Goal: Task Accomplishment & Management: Manage account settings

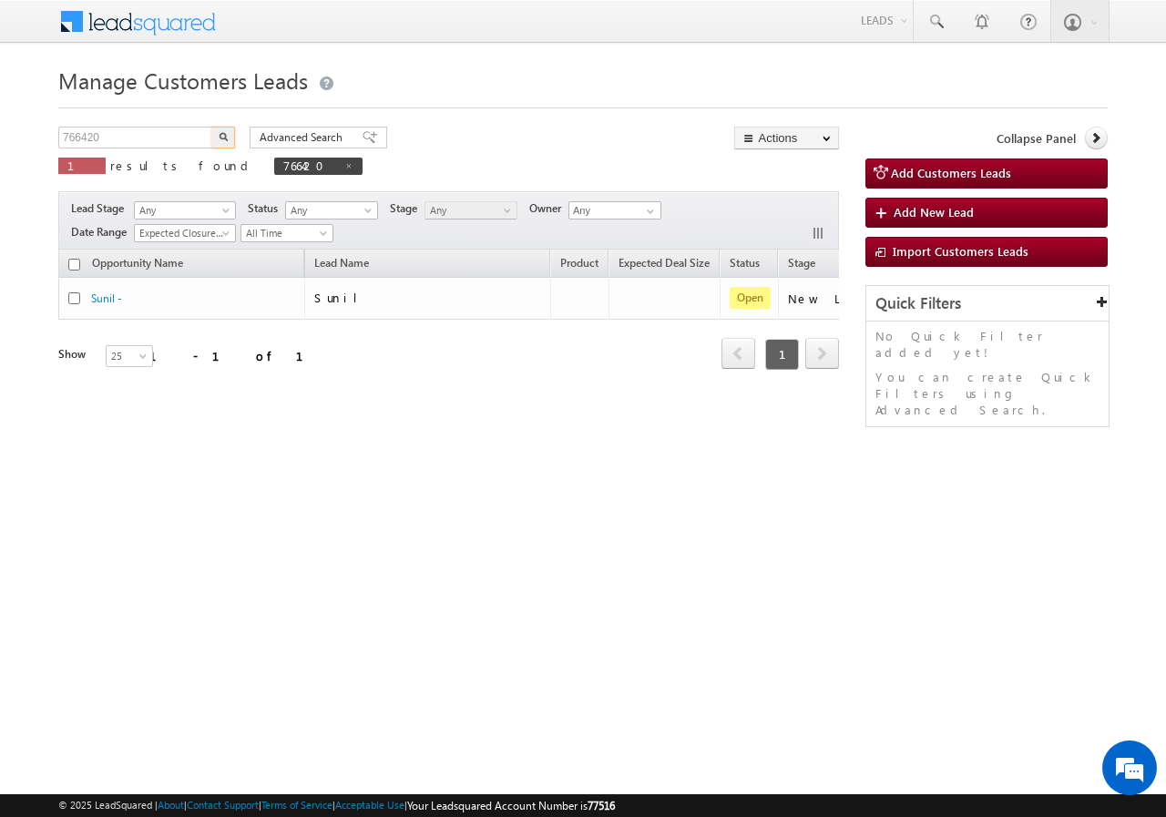
click at [161, 128] on input "766420" at bounding box center [136, 138] width 156 height 22
type input "766902"
click at [224, 135] on img "button" at bounding box center [223, 136] width 9 height 9
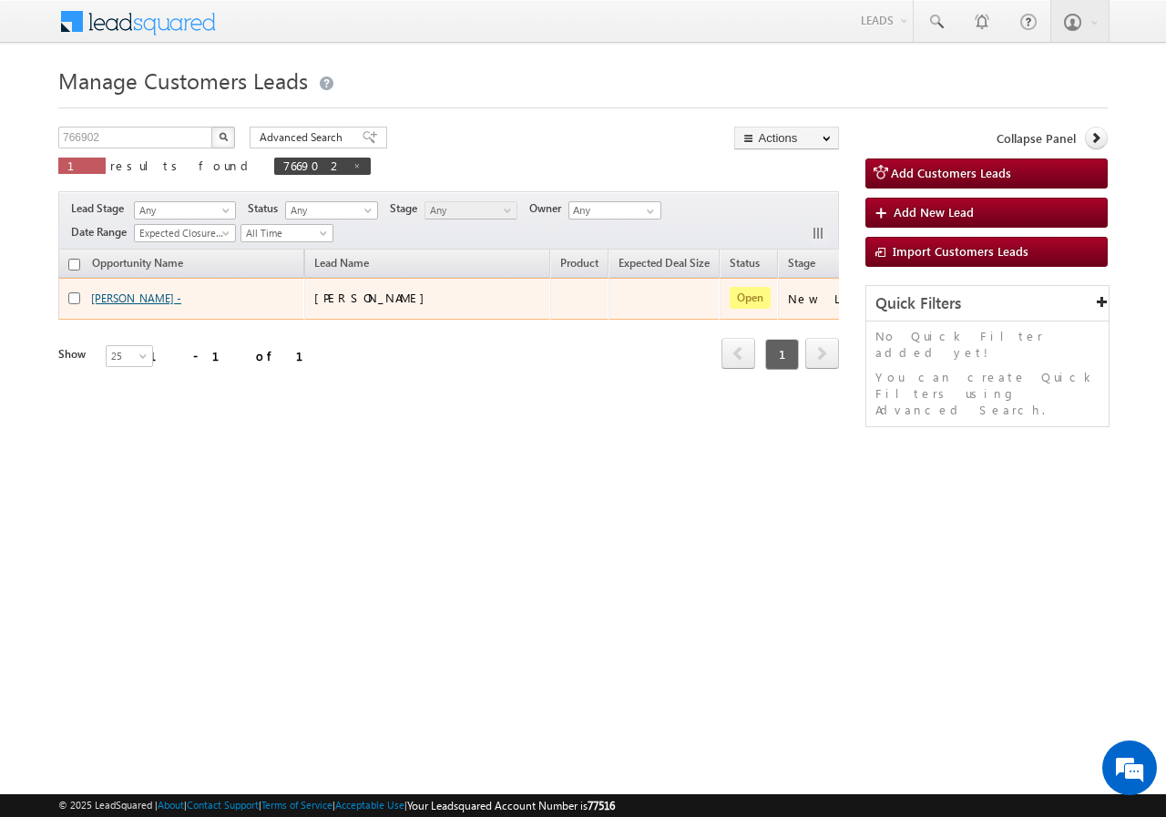
click at [125, 301] on link "[PERSON_NAME] -" at bounding box center [136, 298] width 90 height 14
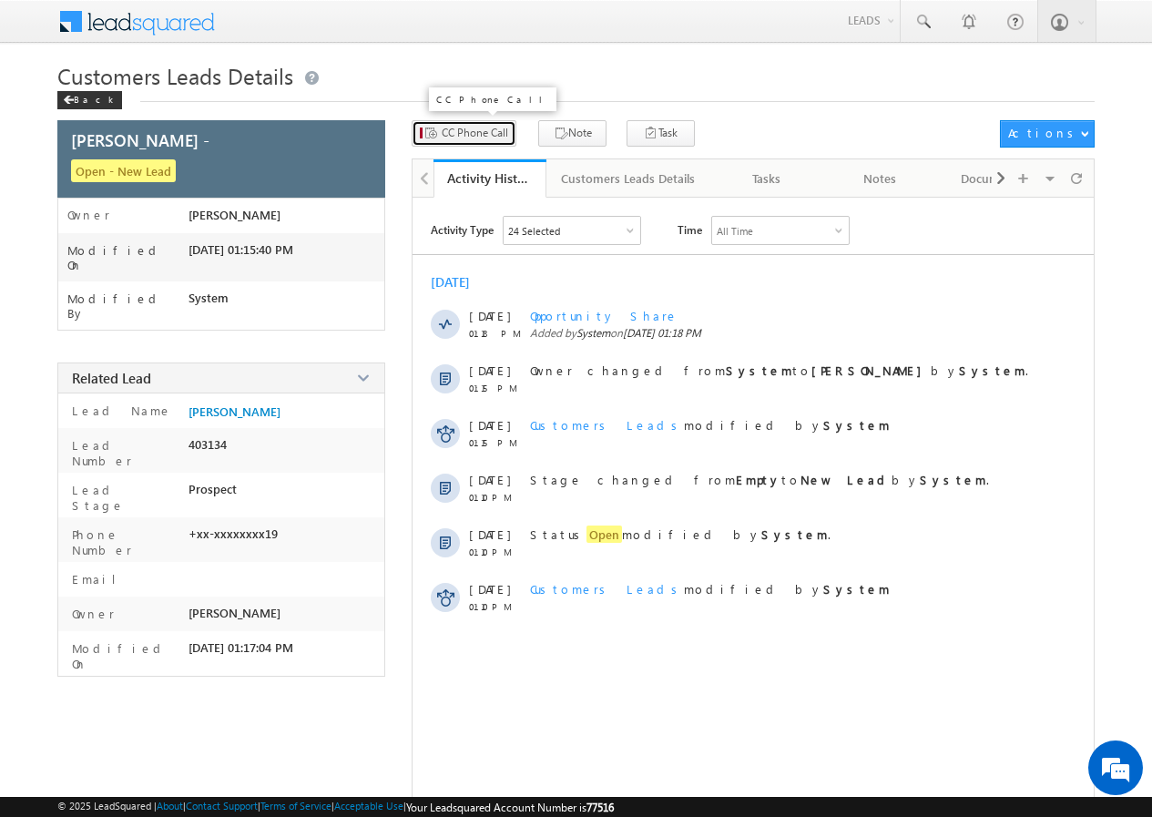
click at [499, 128] on span "CC Phone Call" at bounding box center [475, 133] width 66 height 16
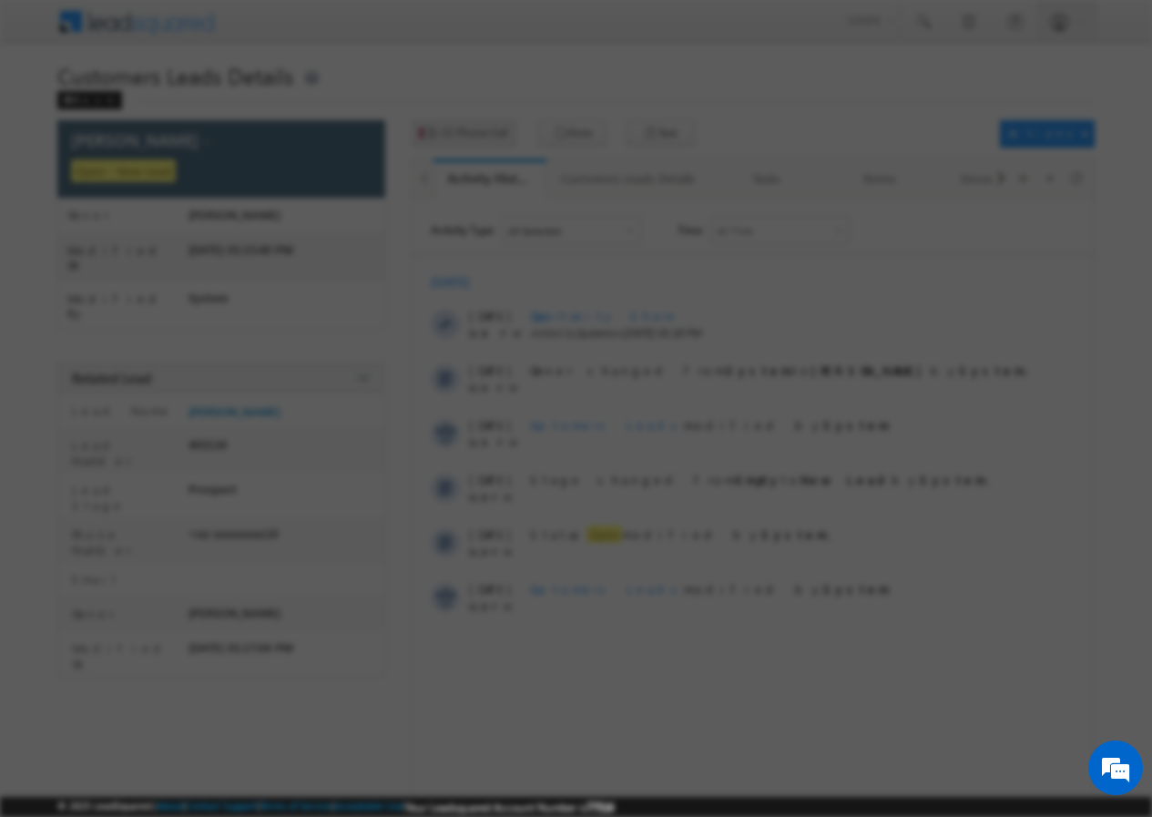
click at [499, 128] on div at bounding box center [576, 408] width 1152 height 817
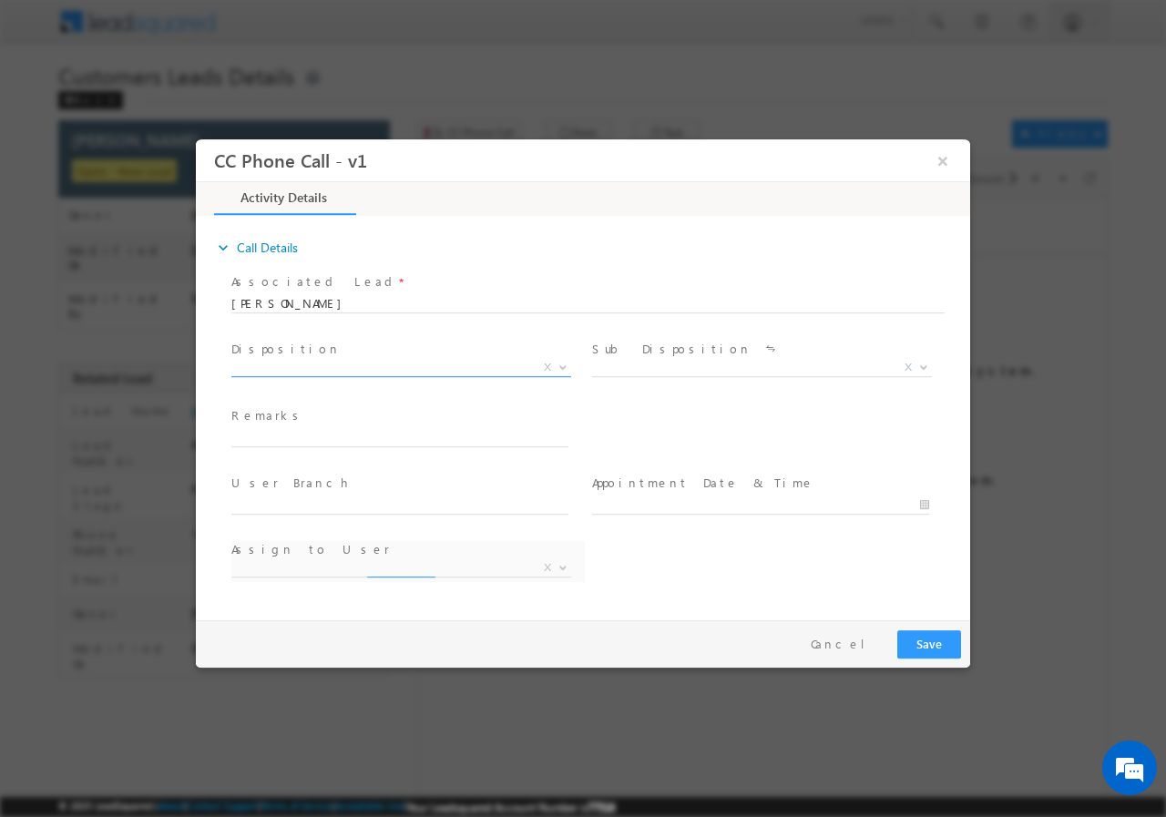
click at [330, 366] on span "X" at bounding box center [401, 367] width 340 height 18
select select "[DOMAIN_NAME][EMAIL_ADDRESS][DOMAIN_NAME]"
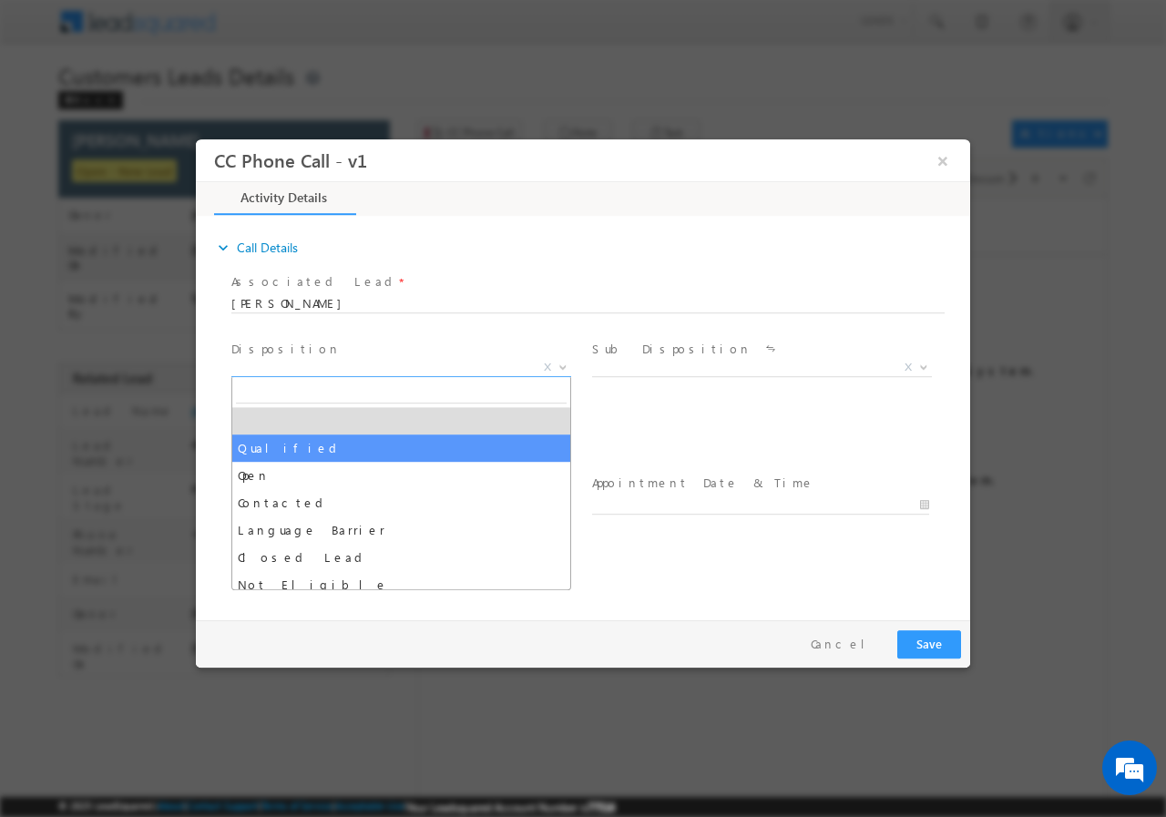
select select "Qualified"
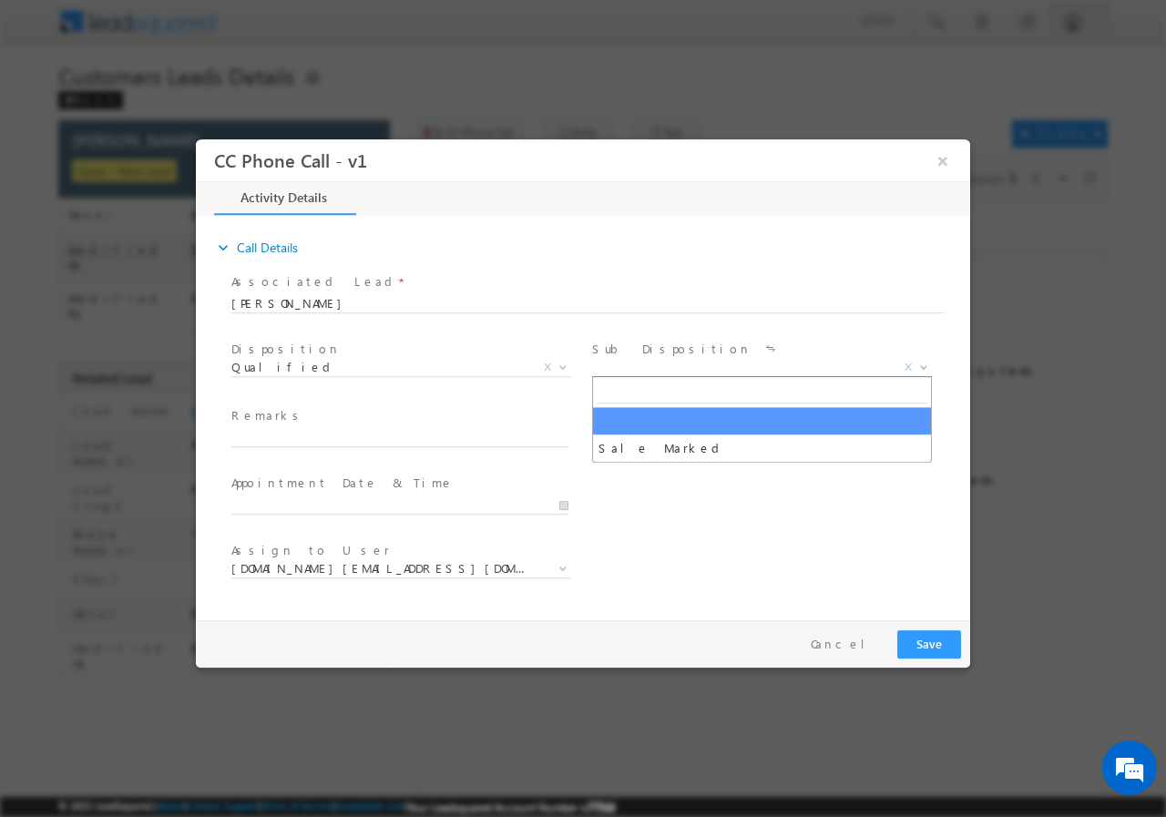
click at [619, 374] on span "Sale Marked X" at bounding box center [768, 370] width 353 height 22
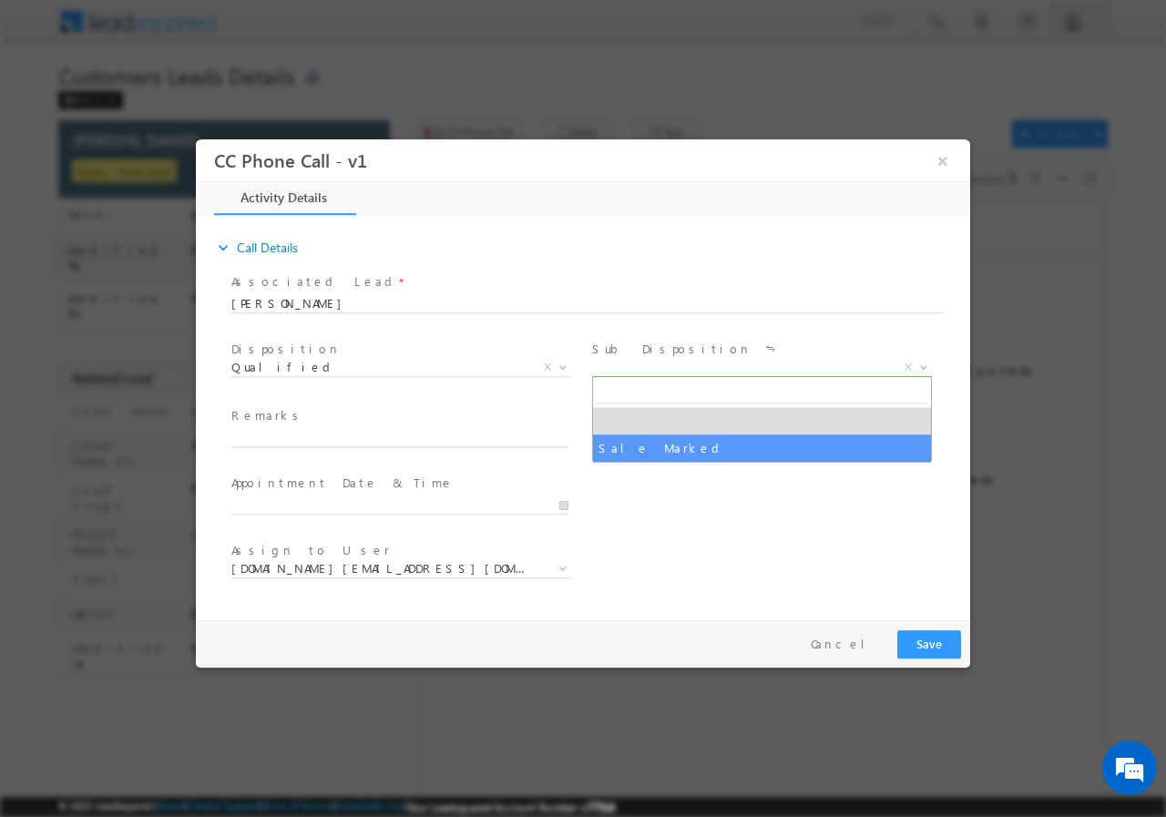
click at [634, 460] on span "Sale Marked" at bounding box center [762, 419] width 340 height 86
select select "Sale Marked"
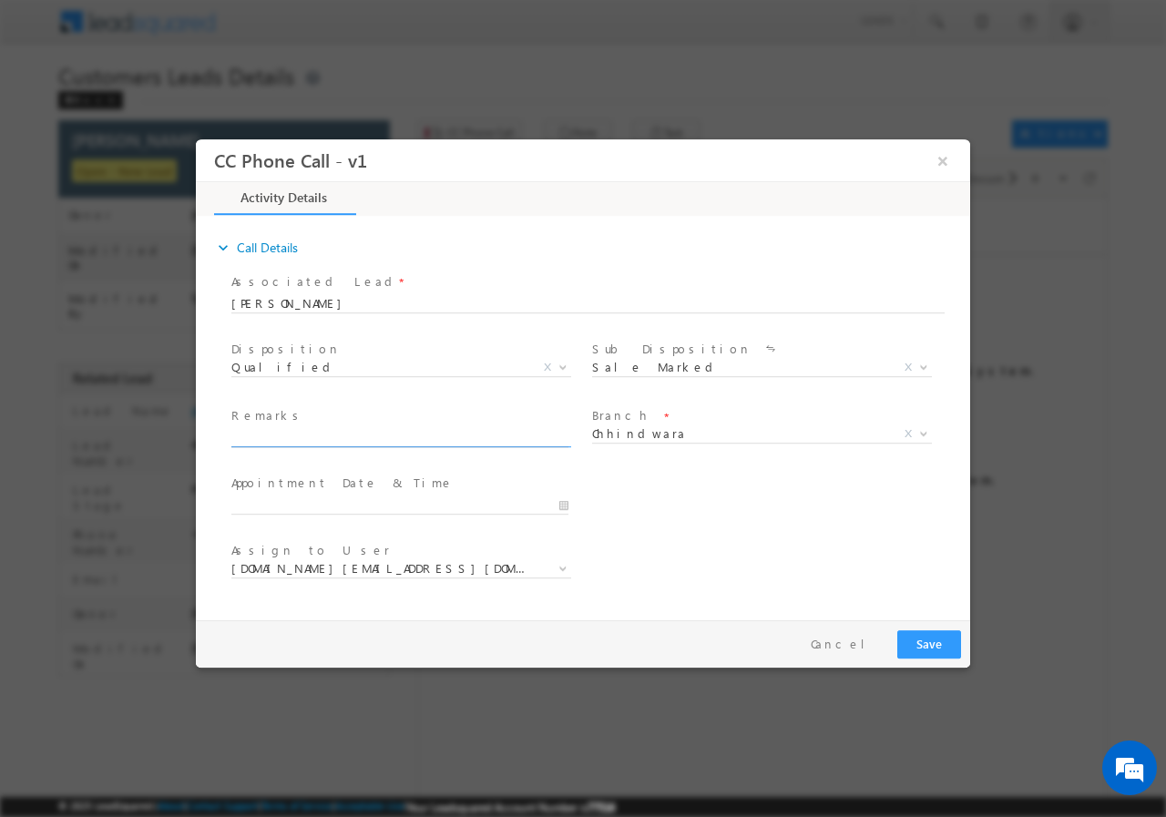
click at [367, 440] on input "text" at bounding box center [399, 437] width 337 height 18
paste input "766902//VB_Interested//[PERSON_NAME]//9399277619//P+C// LOAN REQ-5L//SALARY-33K…"
type input "766902//VB_Interested//[PERSON_NAME]//9399277619//P+C// LOAN REQ-5L//SALARY-33K…"
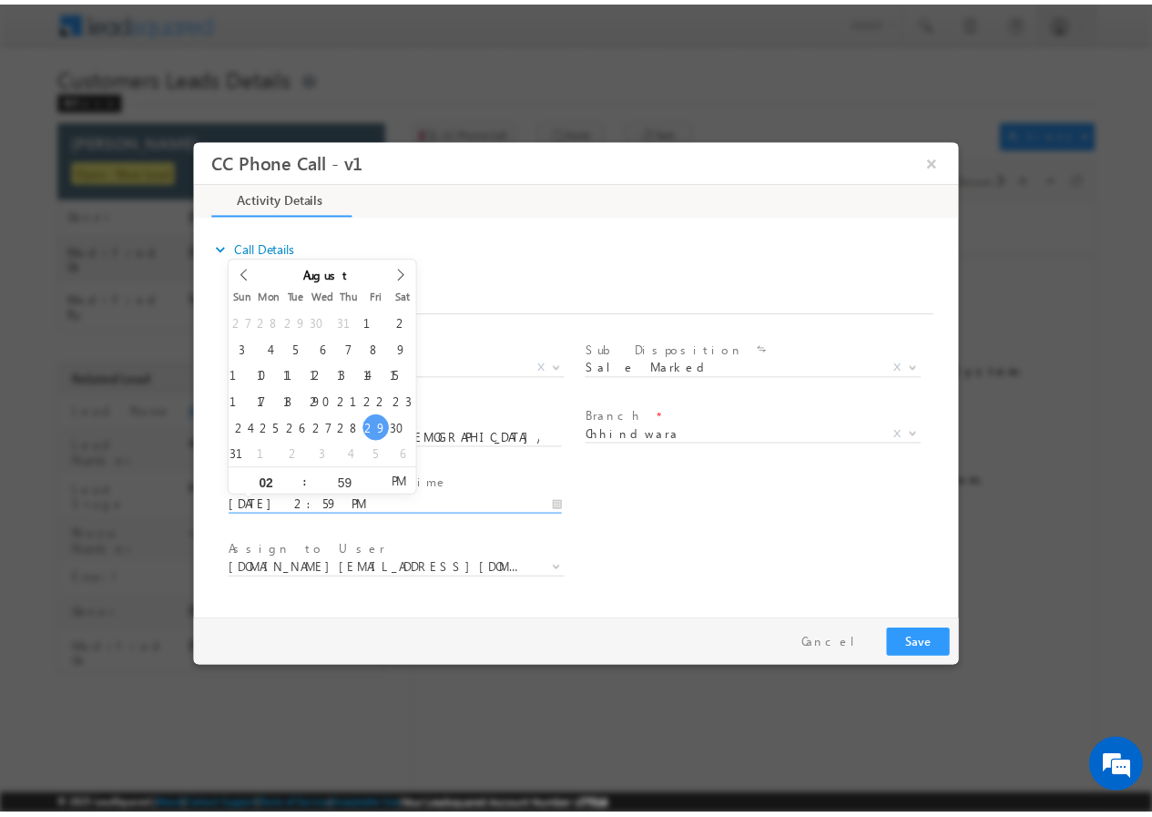
scroll to position [0, 0]
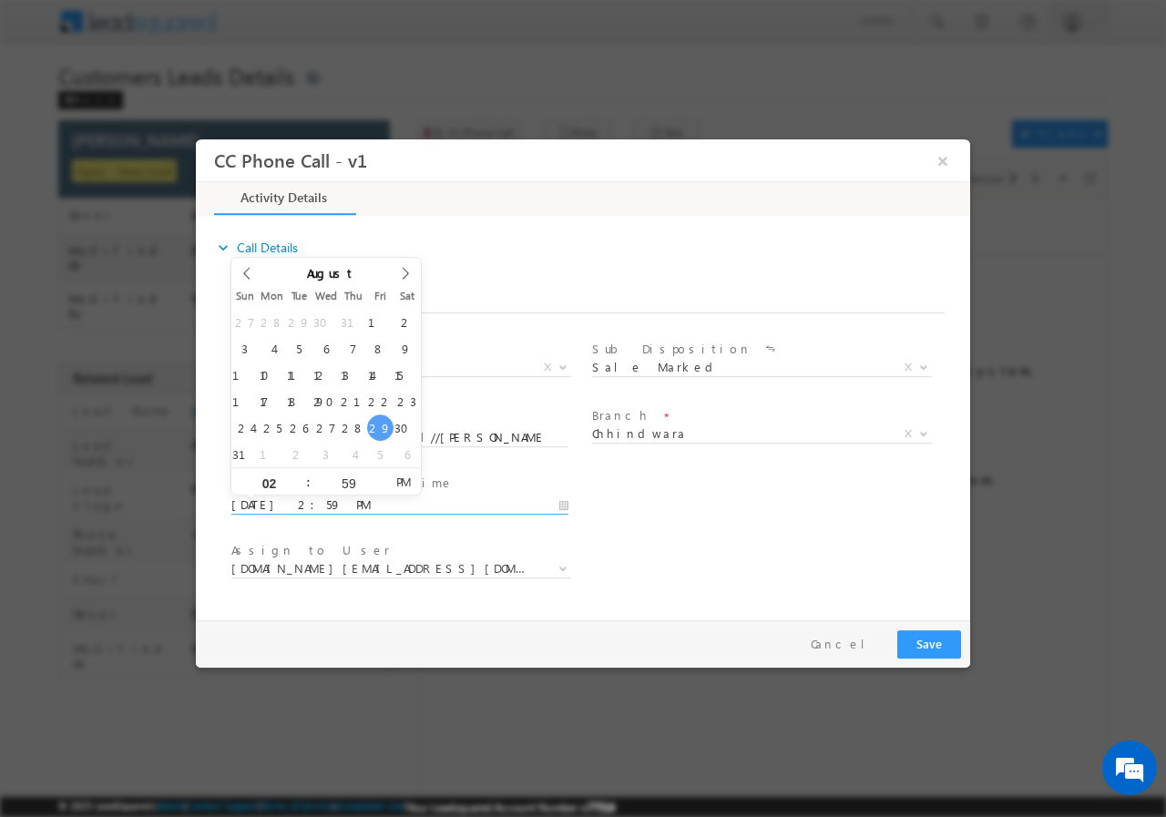
click at [565, 504] on input "[DATE] 2:59 PM" at bounding box center [399, 504] width 337 height 18
type input "[DATE] 3:59 PM"
type input "03"
click at [306, 475] on span at bounding box center [300, 474] width 13 height 14
type input "[DATE] 4:59 PM"
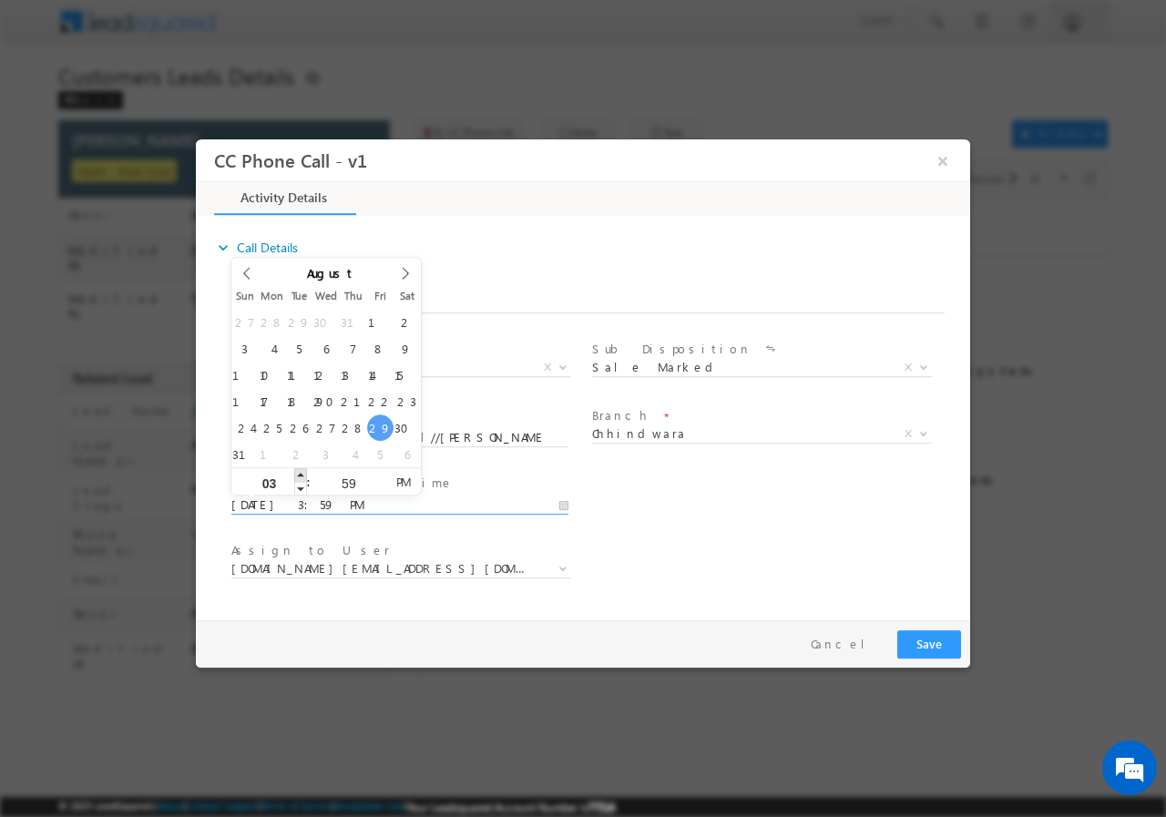
type input "04"
click at [306, 475] on span at bounding box center [300, 474] width 13 height 14
type input "[DATE] 5:59 PM"
type input "05"
click at [306, 475] on span at bounding box center [300, 474] width 13 height 14
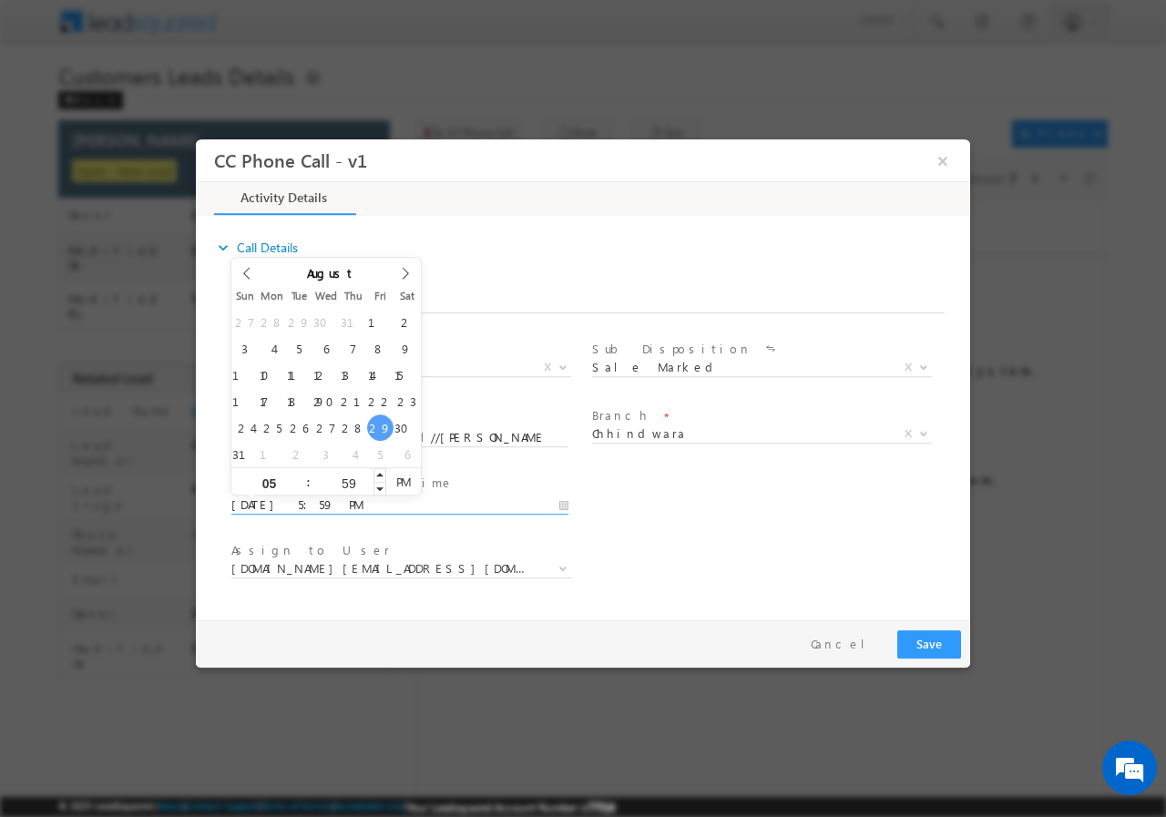
click at [346, 476] on input "59" at bounding box center [349, 482] width 76 height 12
type input "00"
type input "[DATE] 5:00 PM"
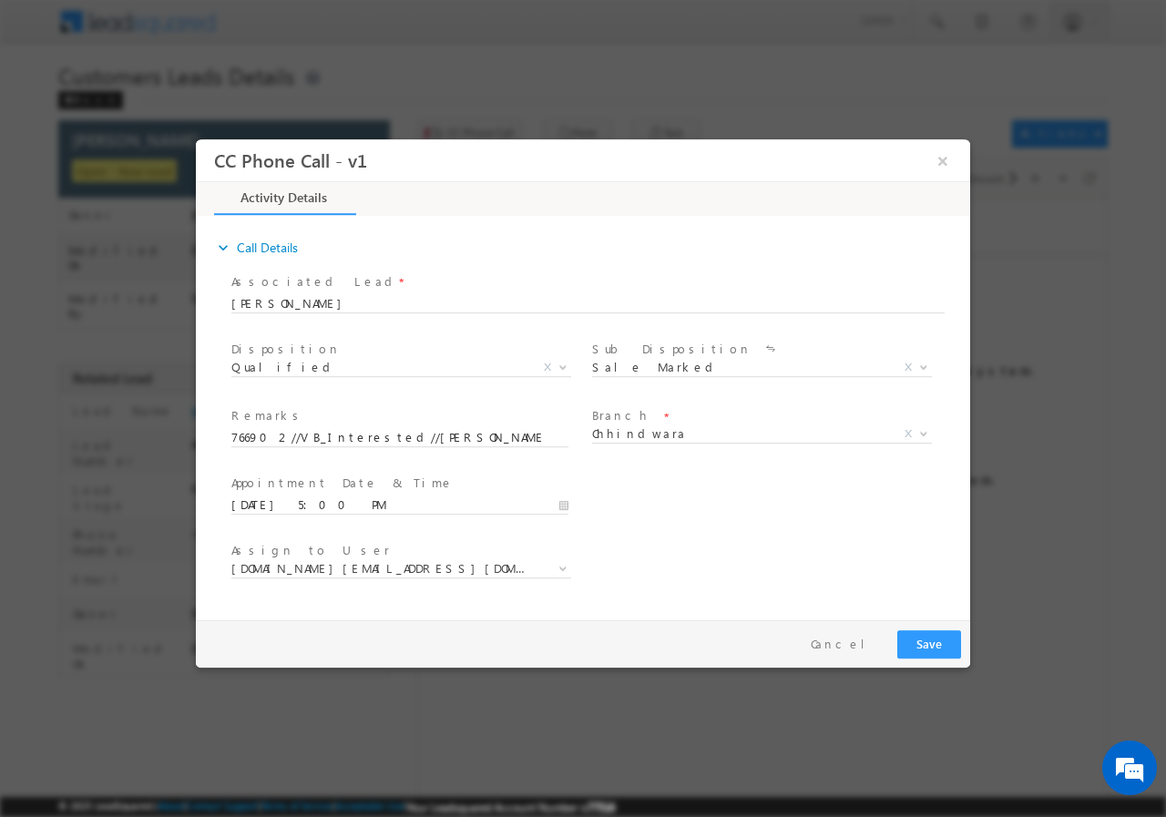
click at [704, 506] on div "User Branch * Appointment Date & Time * [DATE] 5:00 PM" at bounding box center [599, 502] width 742 height 67
click at [387, 571] on span "[DOMAIN_NAME][EMAIL_ADDRESS][DOMAIN_NAME]" at bounding box center [379, 567] width 296 height 16
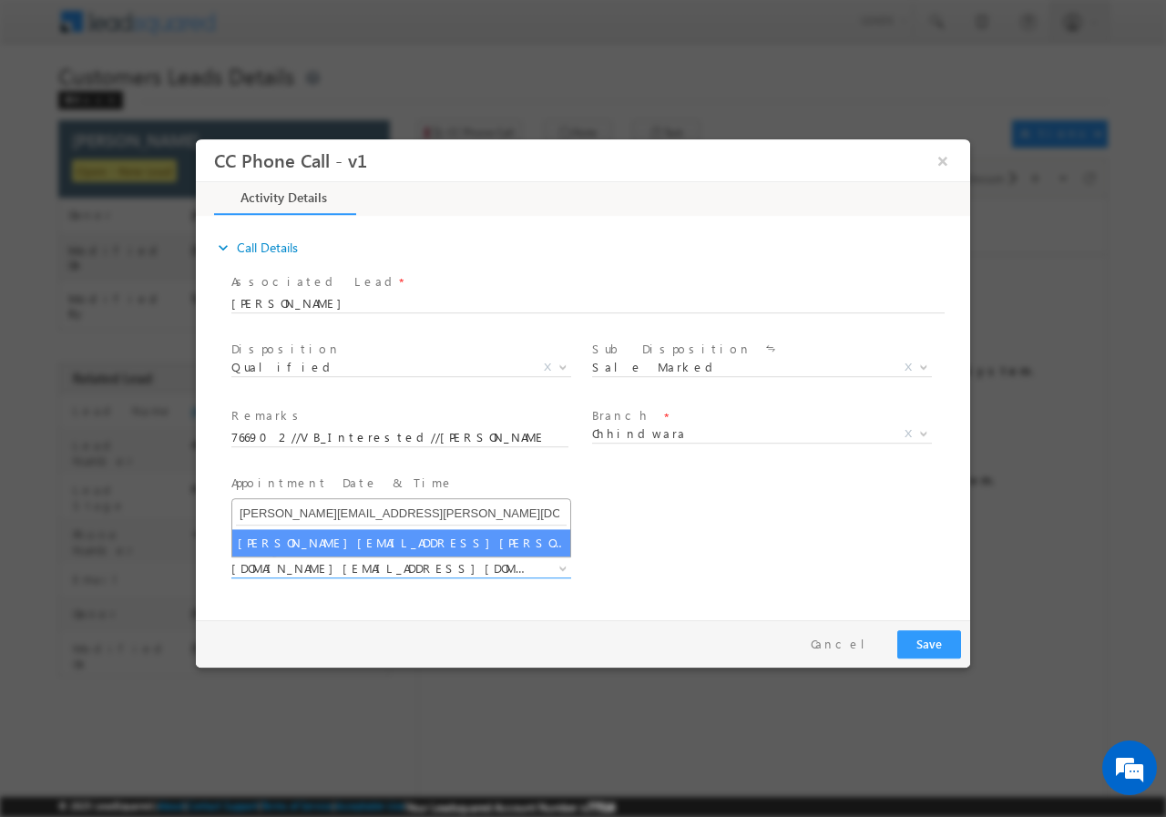
type input "[PERSON_NAME][EMAIL_ADDRESS][PERSON_NAME][DOMAIN_NAME]"
select select "[PERSON_NAME][EMAIL_ADDRESS][PERSON_NAME][DOMAIN_NAME]"
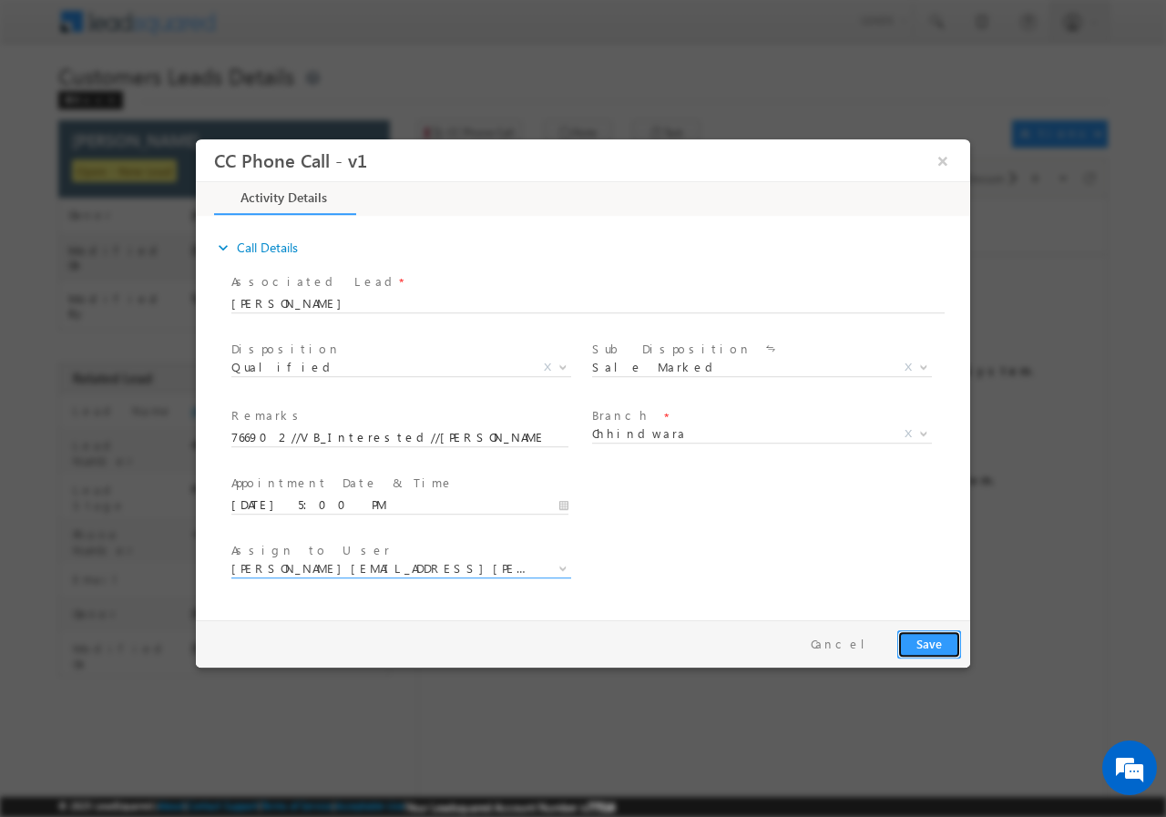
click at [919, 641] on button "Save" at bounding box center [929, 643] width 64 height 28
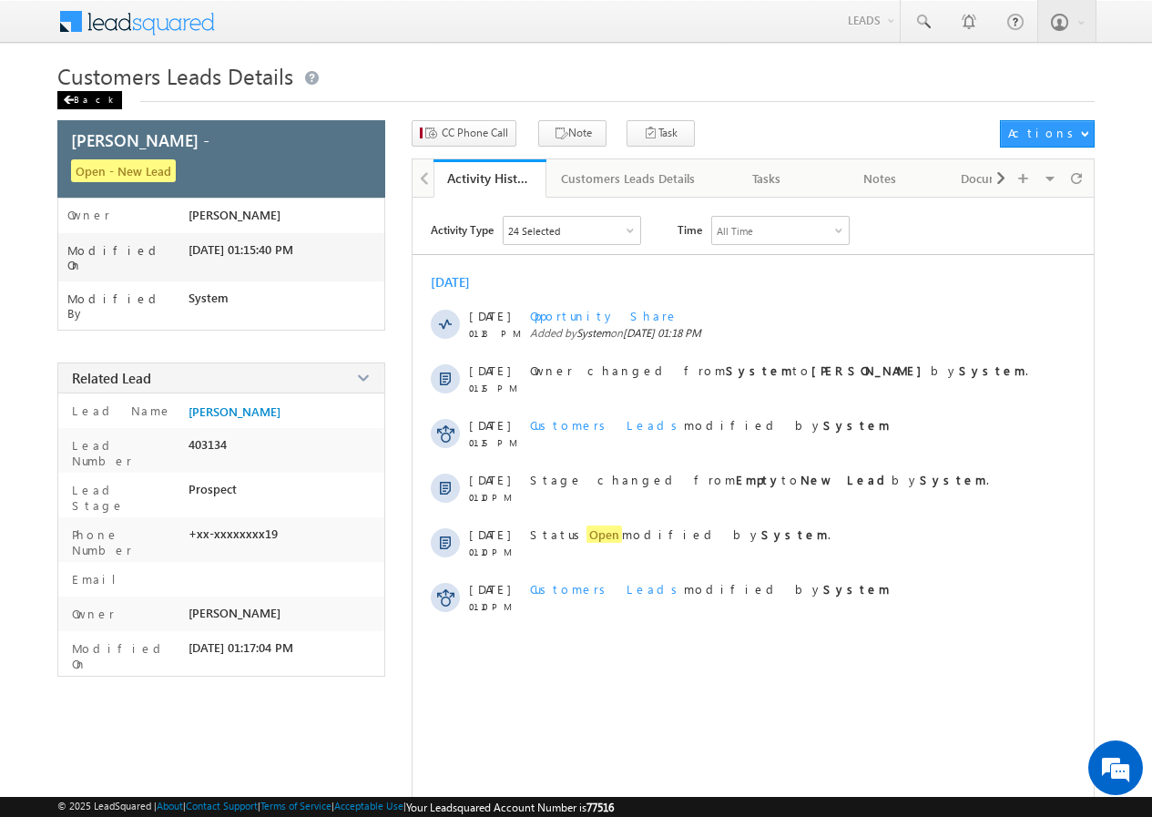
click at [72, 102] on span at bounding box center [68, 100] width 11 height 9
